Goal: Task Accomplishment & Management: Use online tool/utility

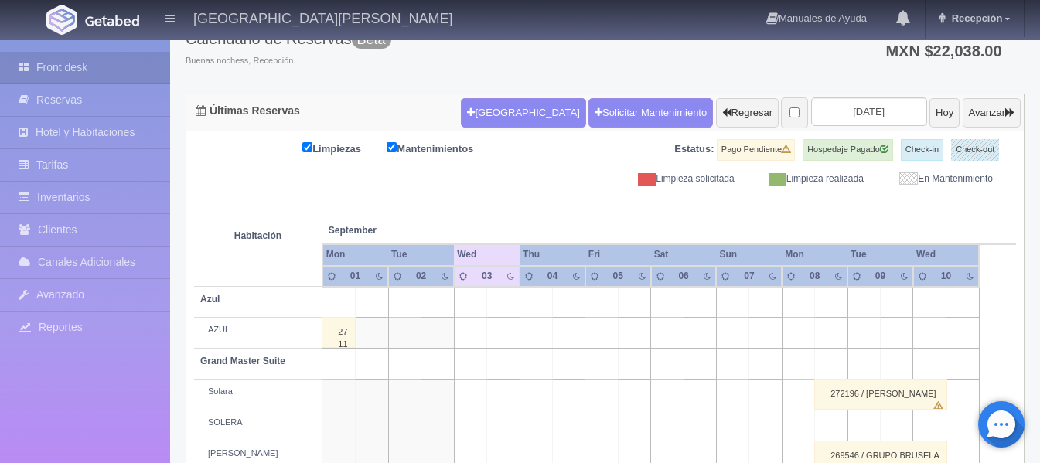
scroll to position [77, 0]
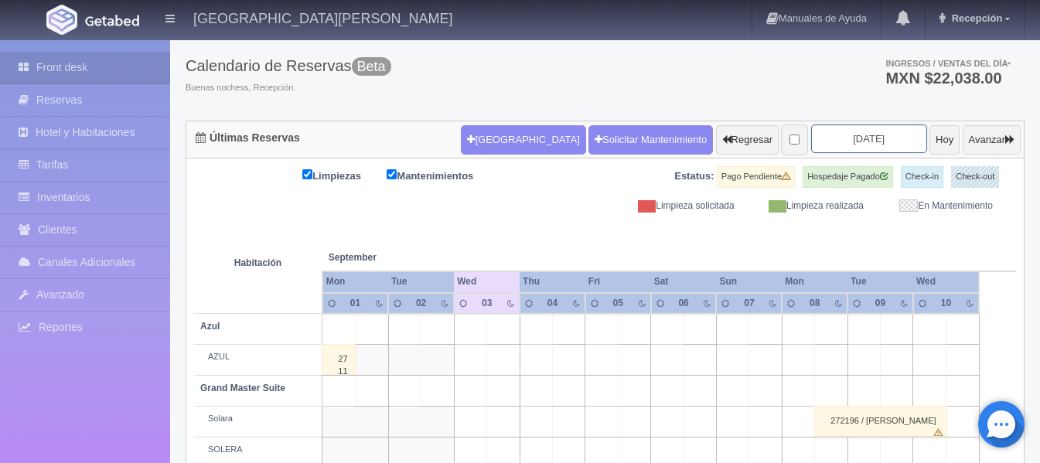
click at [856, 151] on input "[DATE]" at bounding box center [869, 139] width 116 height 29
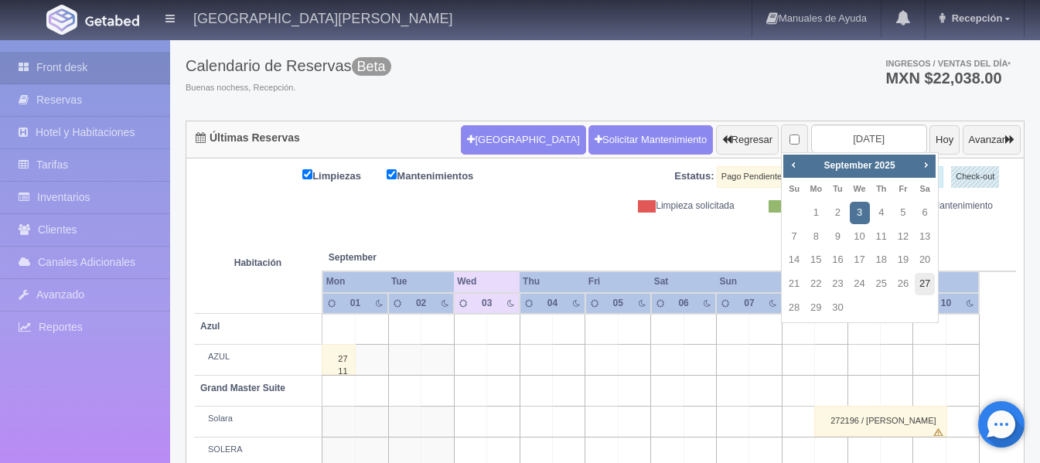
click at [919, 285] on link "27" at bounding box center [925, 284] width 20 height 22
type input "2025-09-27"
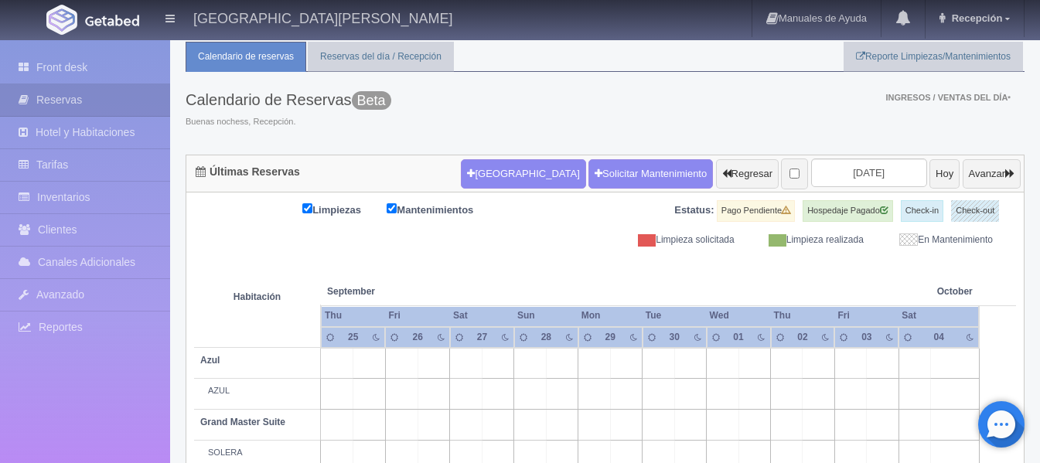
scroll to position [77, 0]
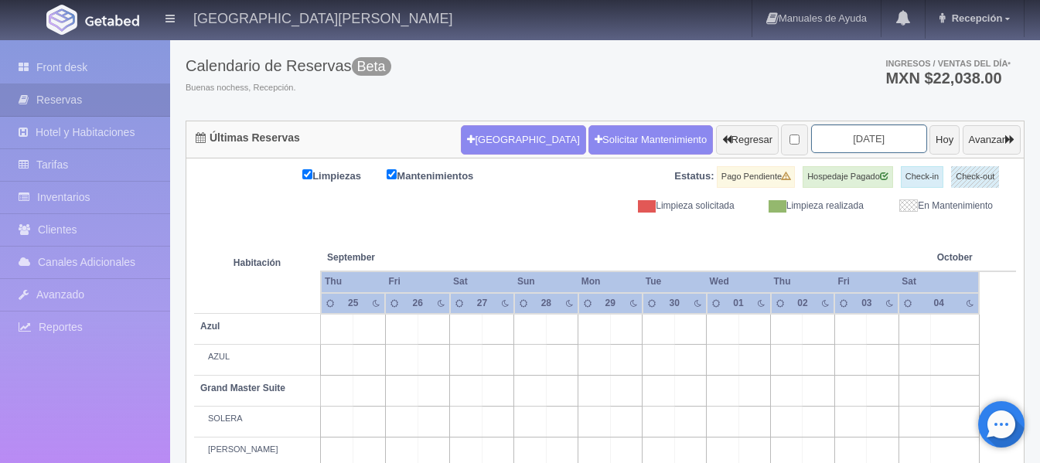
click at [845, 138] on input "2025-09-27" at bounding box center [869, 139] width 116 height 29
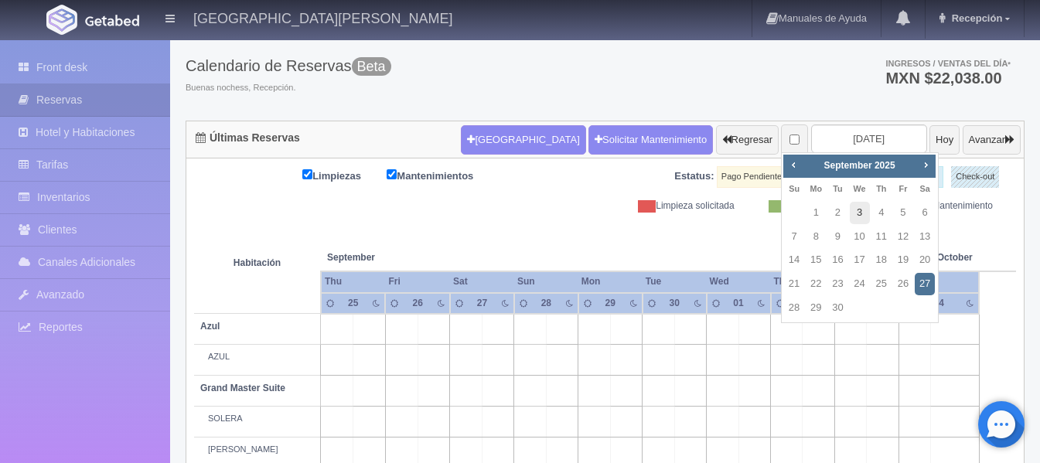
click at [865, 211] on link "3" at bounding box center [860, 213] width 20 height 22
type input "[DATE]"
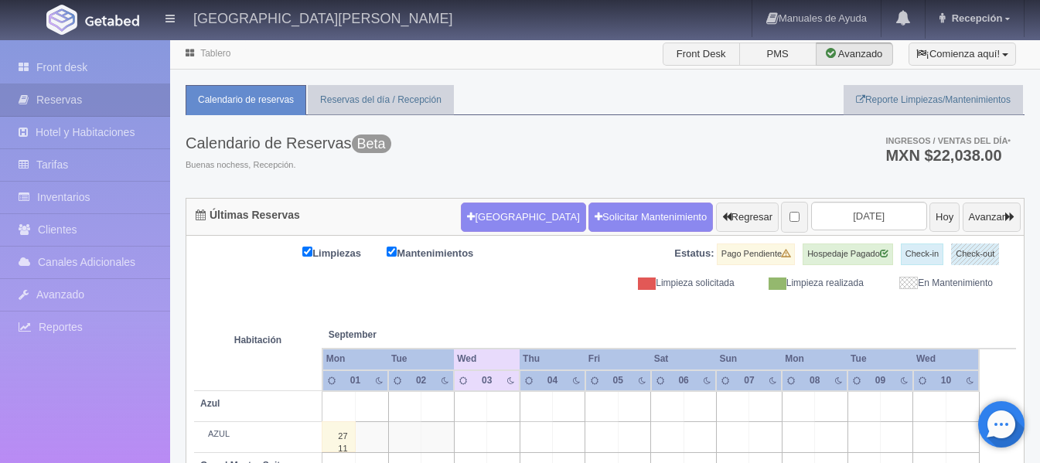
click at [607, 138] on div "Calendario de Reservas Beta Buenas nochess, Recepción. Ingresos / Ventas del dí…" at bounding box center [605, 156] width 839 height 83
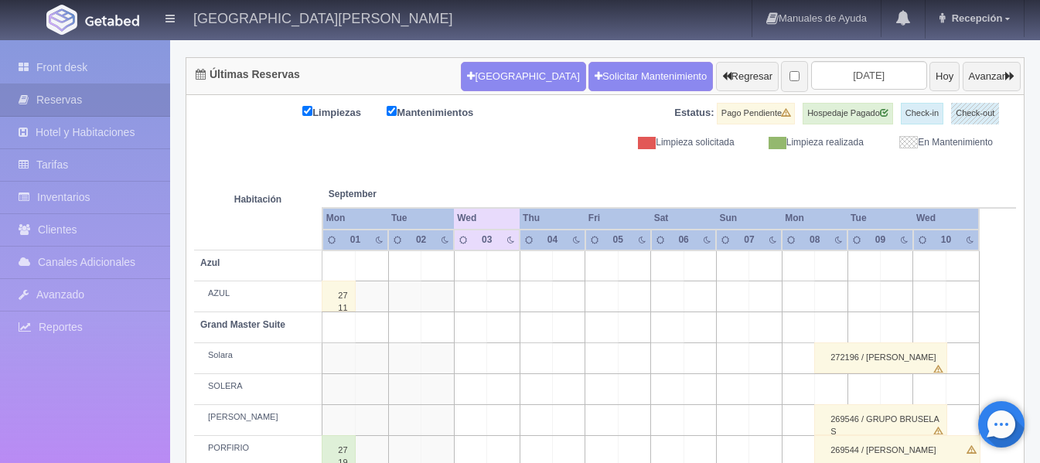
scroll to position [155, 0]
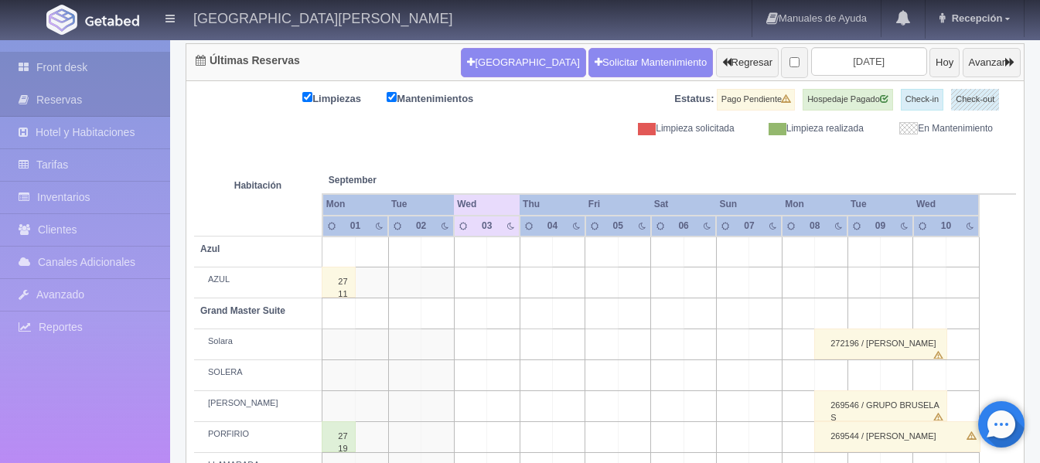
click at [84, 53] on link "Front desk" at bounding box center [85, 68] width 170 height 32
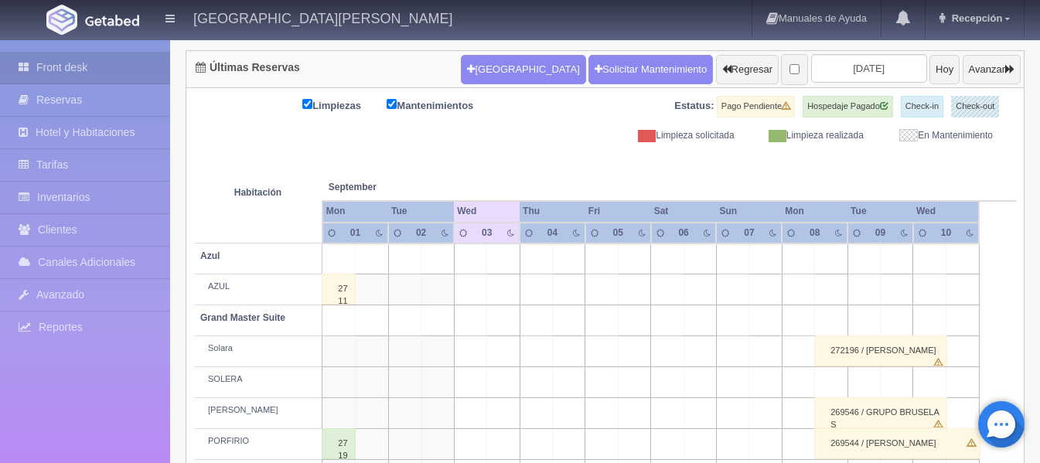
scroll to position [13, 0]
